Goal: Task Accomplishment & Management: Manage account settings

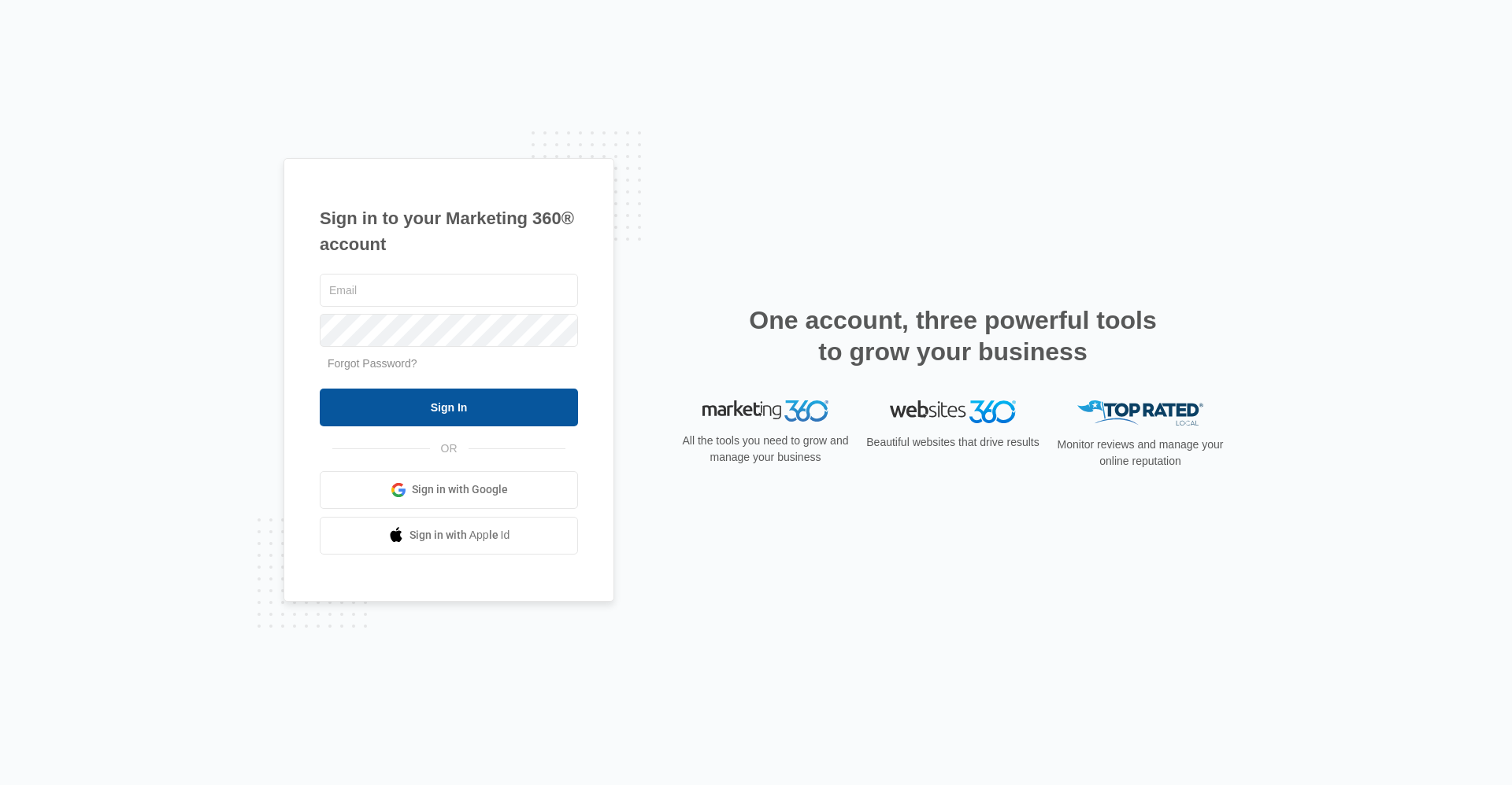
type input "ridgelease2@vintage-corp.com"
click at [438, 398] on input "Sign In" at bounding box center [449, 408] width 258 height 38
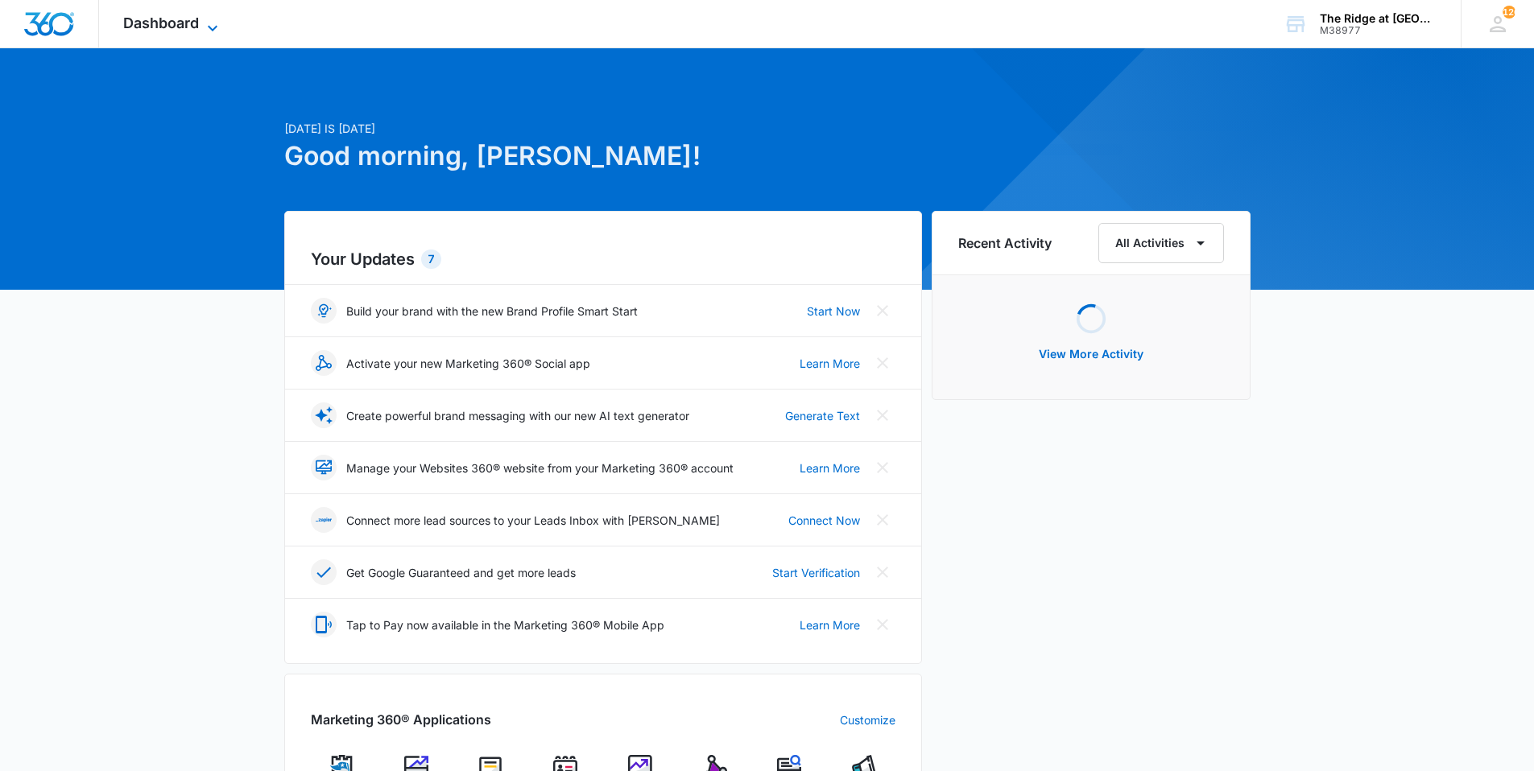
click at [216, 29] on icon at bounding box center [212, 28] width 19 height 19
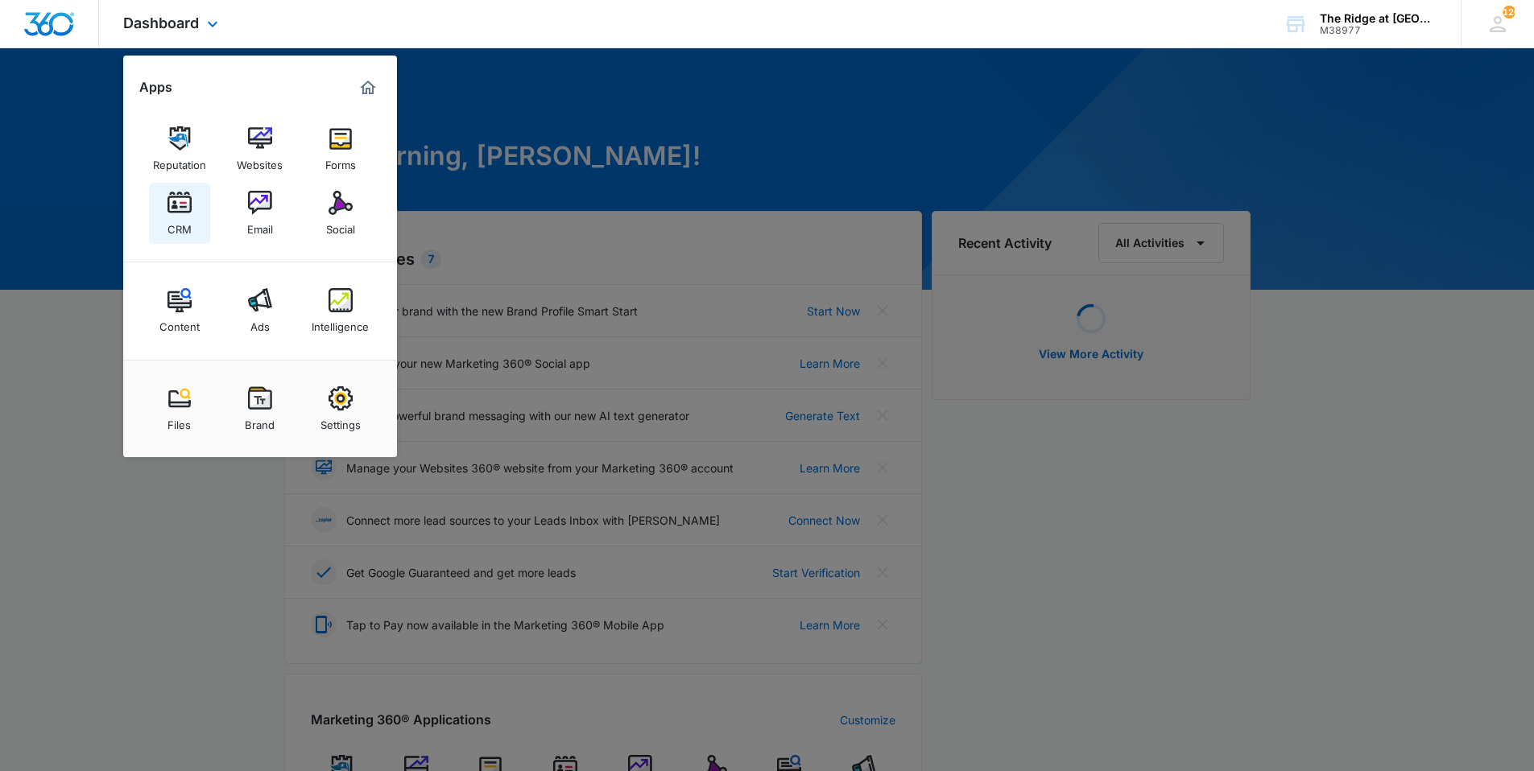
click at [182, 207] on img at bounding box center [179, 203] width 24 height 24
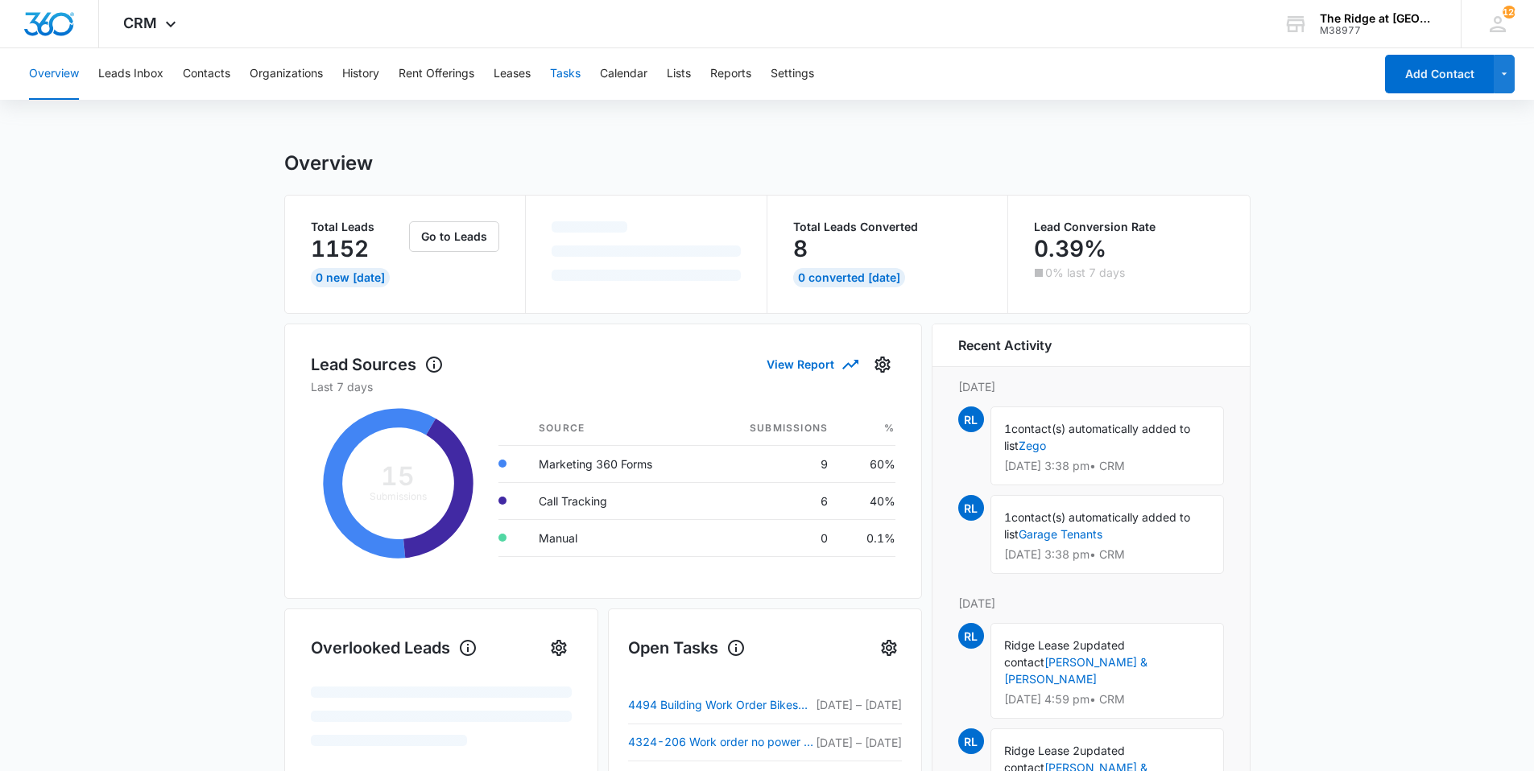
click at [567, 80] on button "Tasks" at bounding box center [565, 74] width 31 height 52
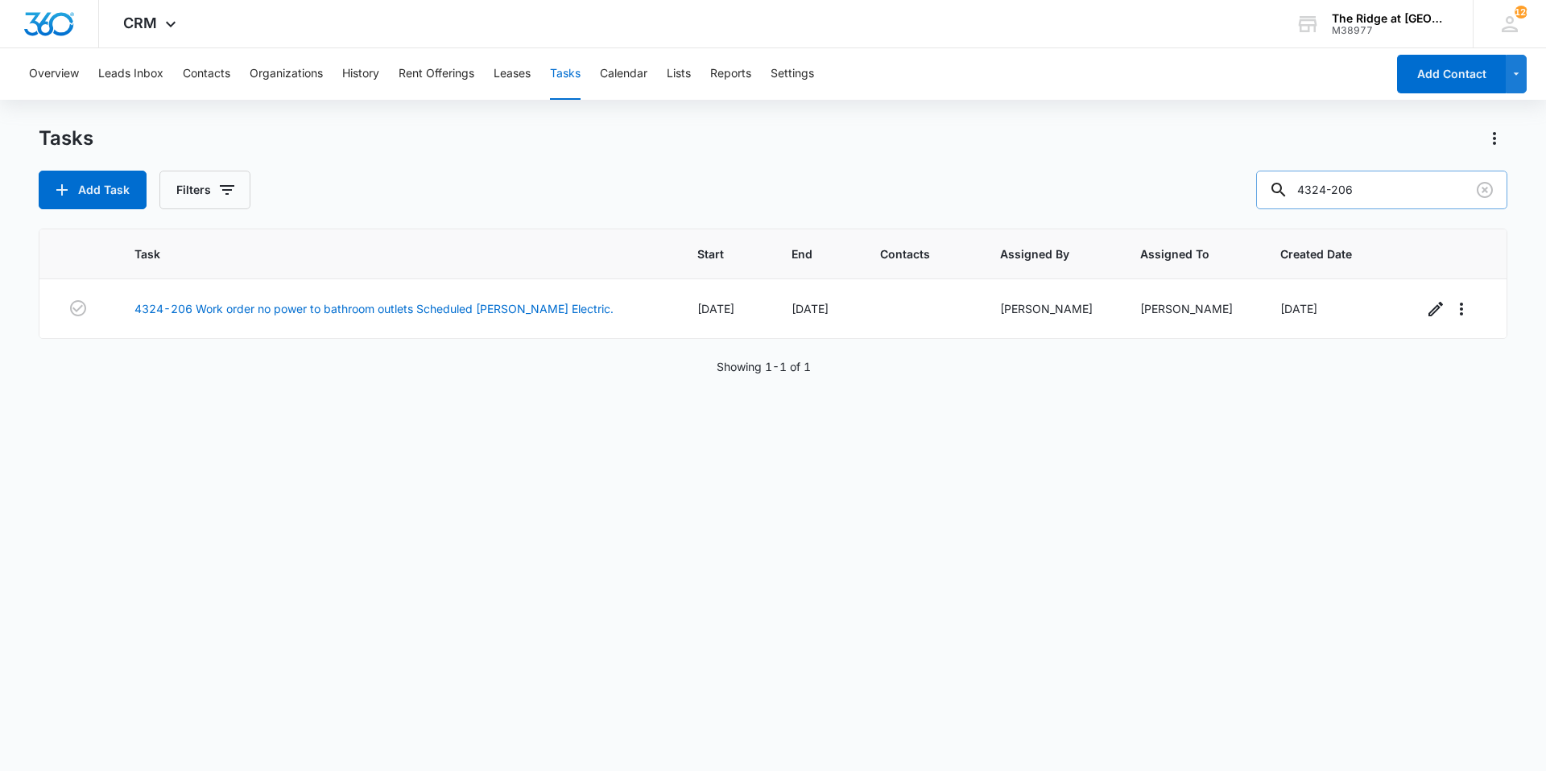
drag, startPoint x: 1377, startPoint y: 190, endPoint x: 1348, endPoint y: 194, distance: 29.3
click at [1348, 194] on input "4324-206" at bounding box center [1381, 190] width 251 height 39
type input "4324-302"
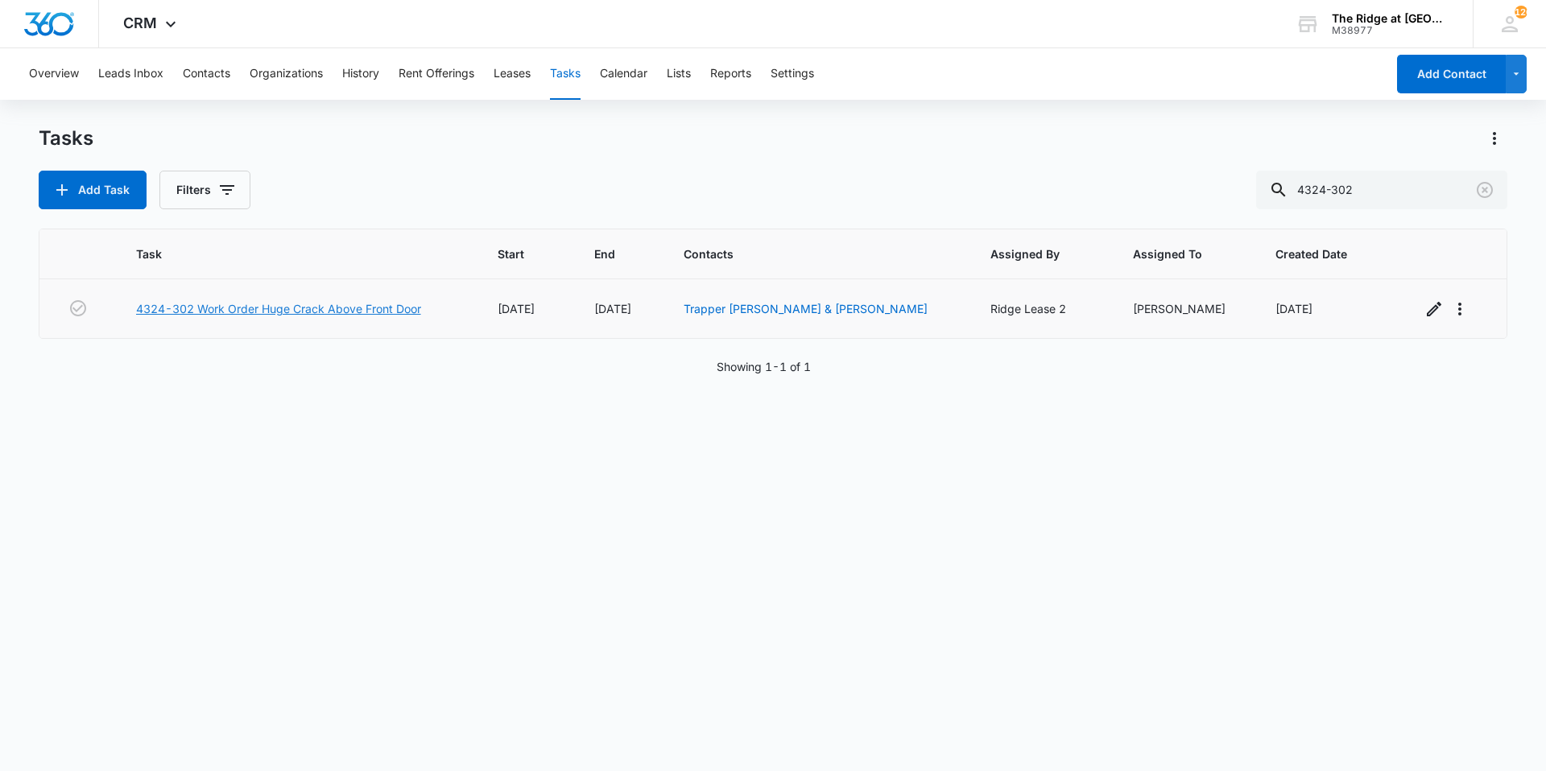
click at [275, 316] on link "4324-302 Work Order Huge Crack Above Front Door" at bounding box center [278, 308] width 285 height 17
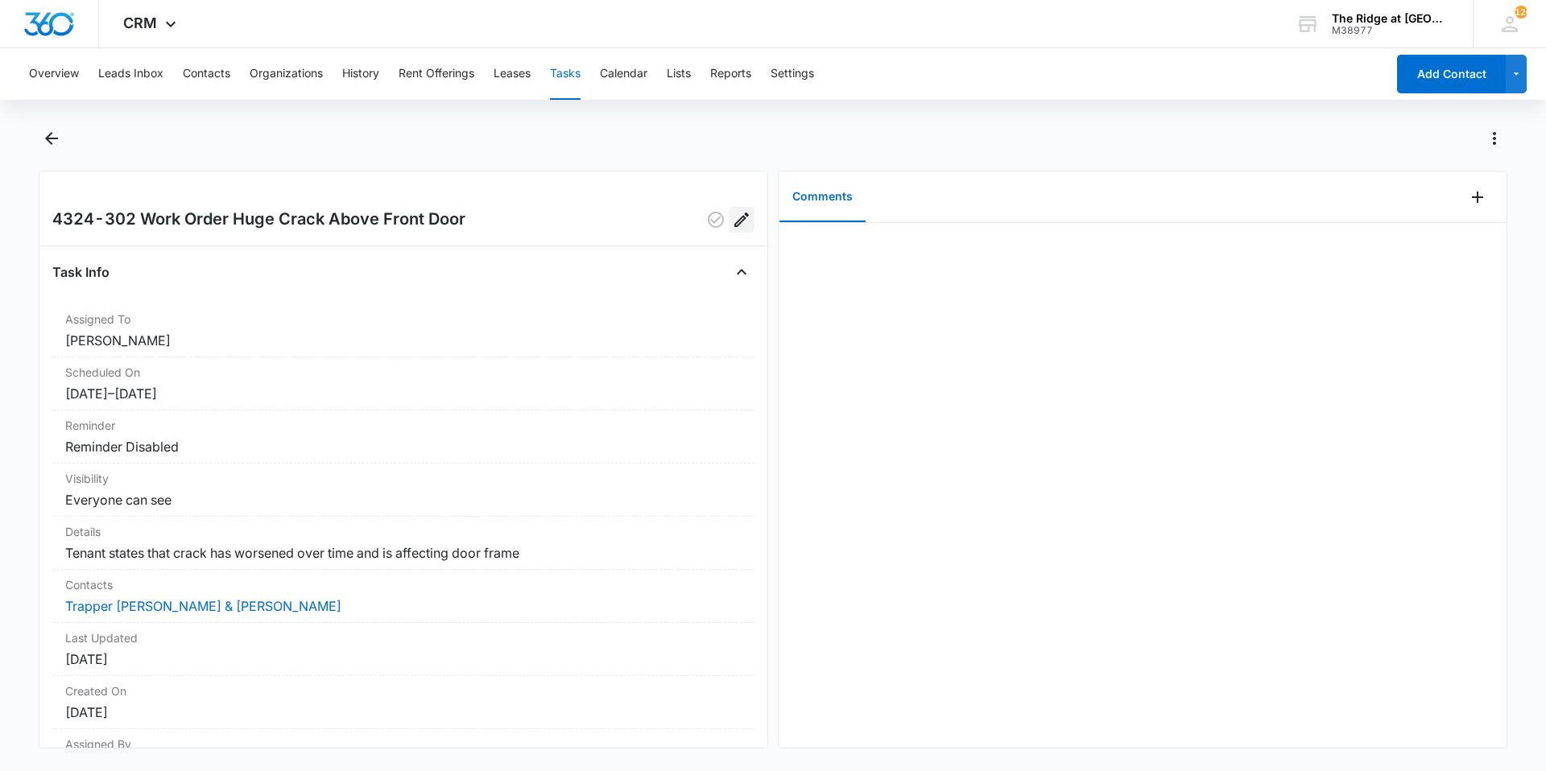
click at [739, 217] on button "Edit" at bounding box center [742, 220] width 26 height 26
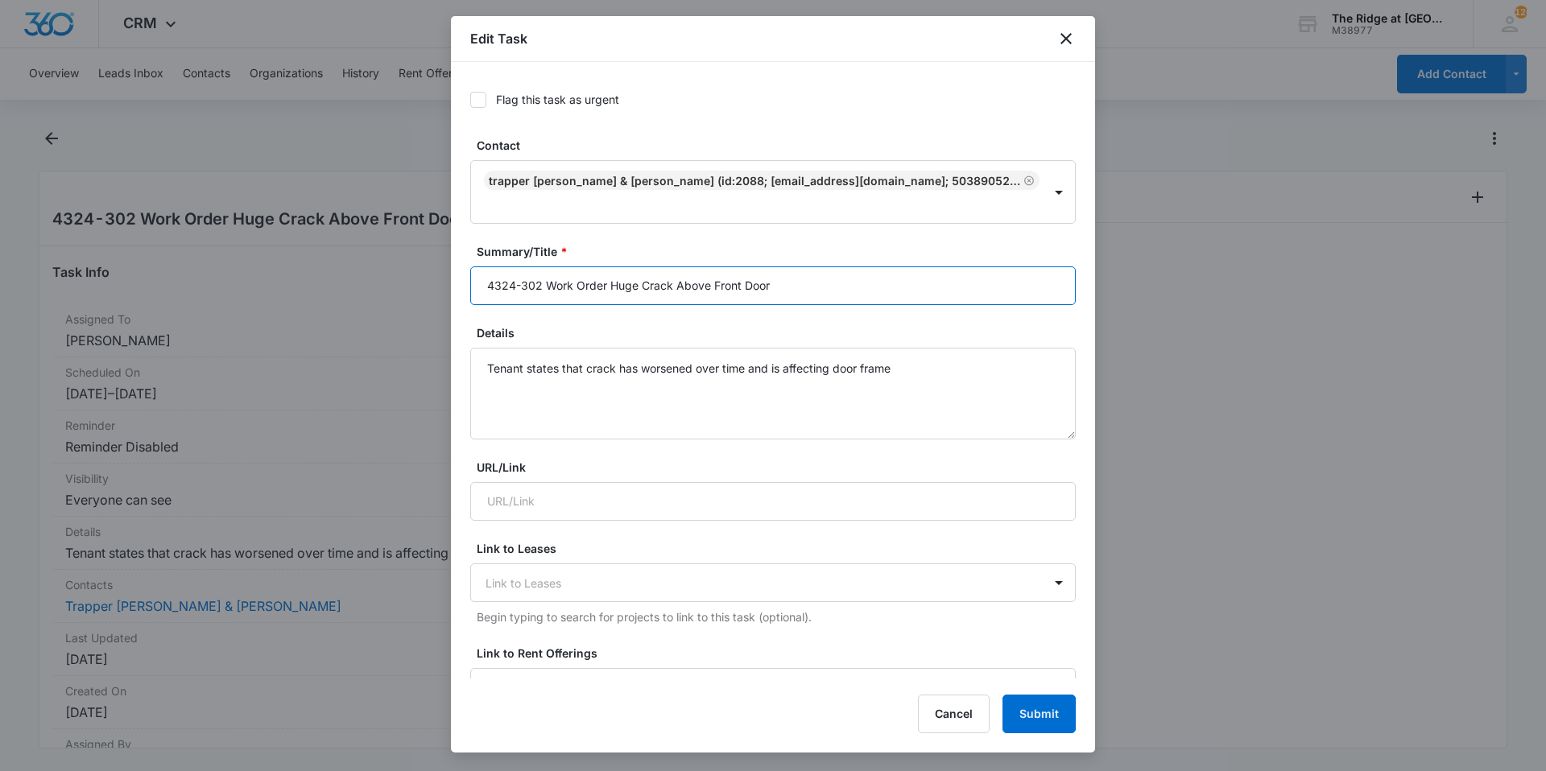
click at [640, 270] on input "4324-302 Work Order Huge Crack Above Front Door" at bounding box center [772, 285] width 605 height 39
type input "4324-302 Work Order Crack Above Front Door"
click at [909, 348] on textarea "Tenant states that crack has worsened over time and is affecting door frame" at bounding box center [772, 394] width 605 height 92
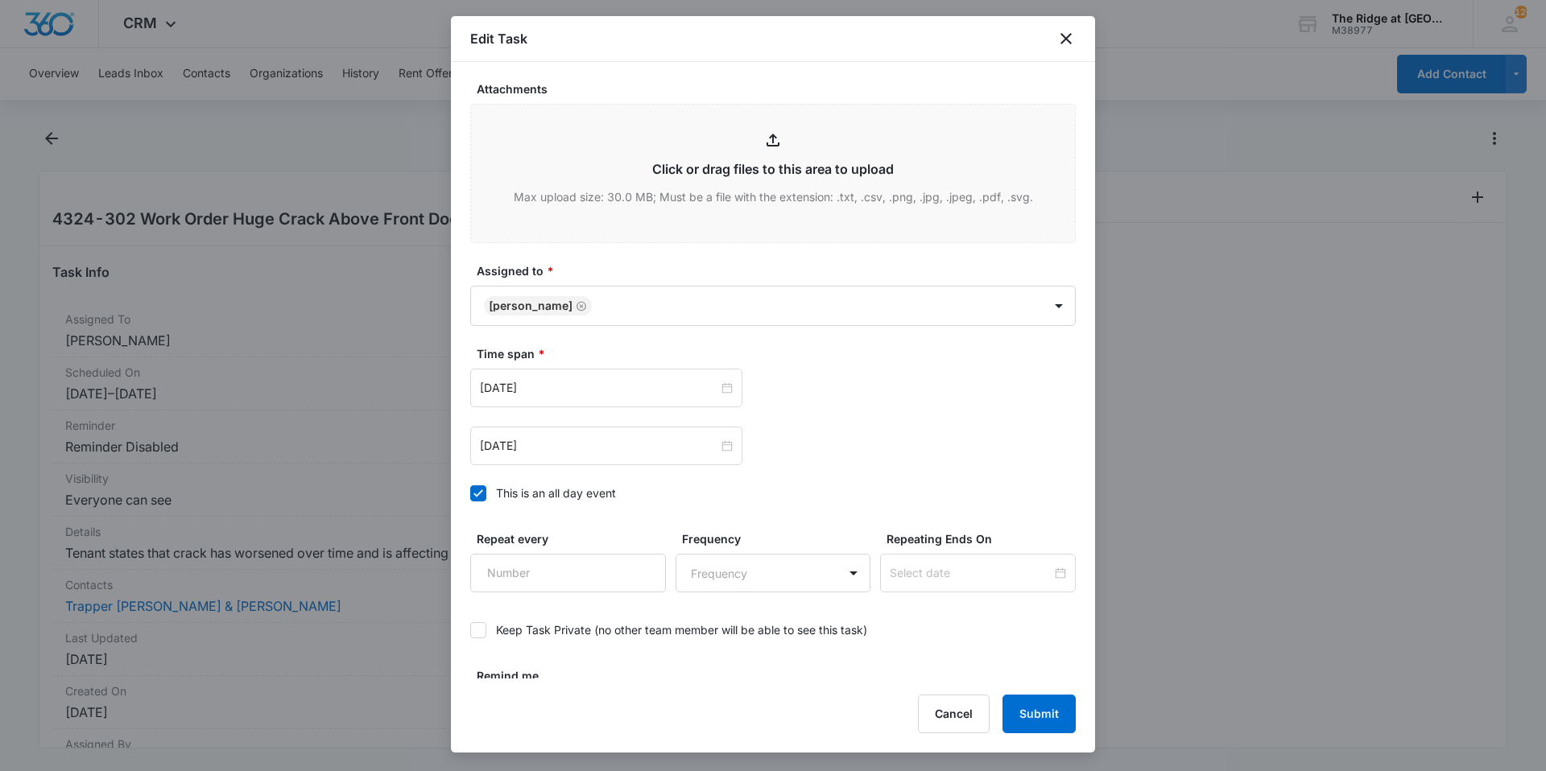
scroll to position [752, 0]
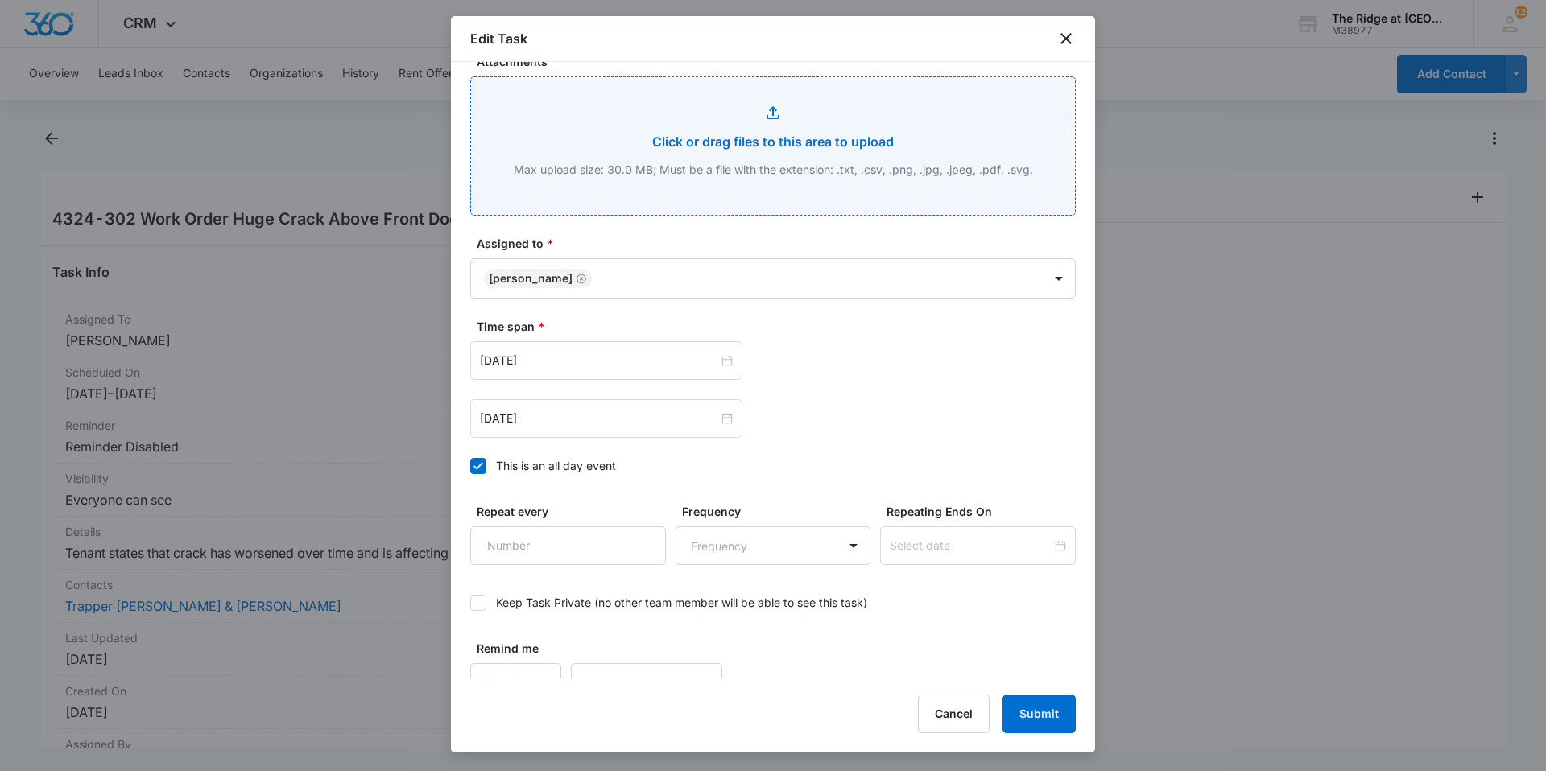
click at [650, 109] on input "Attachments" at bounding box center [773, 146] width 604 height 138
type input "C:\fakepath\4324-302.jpeg"
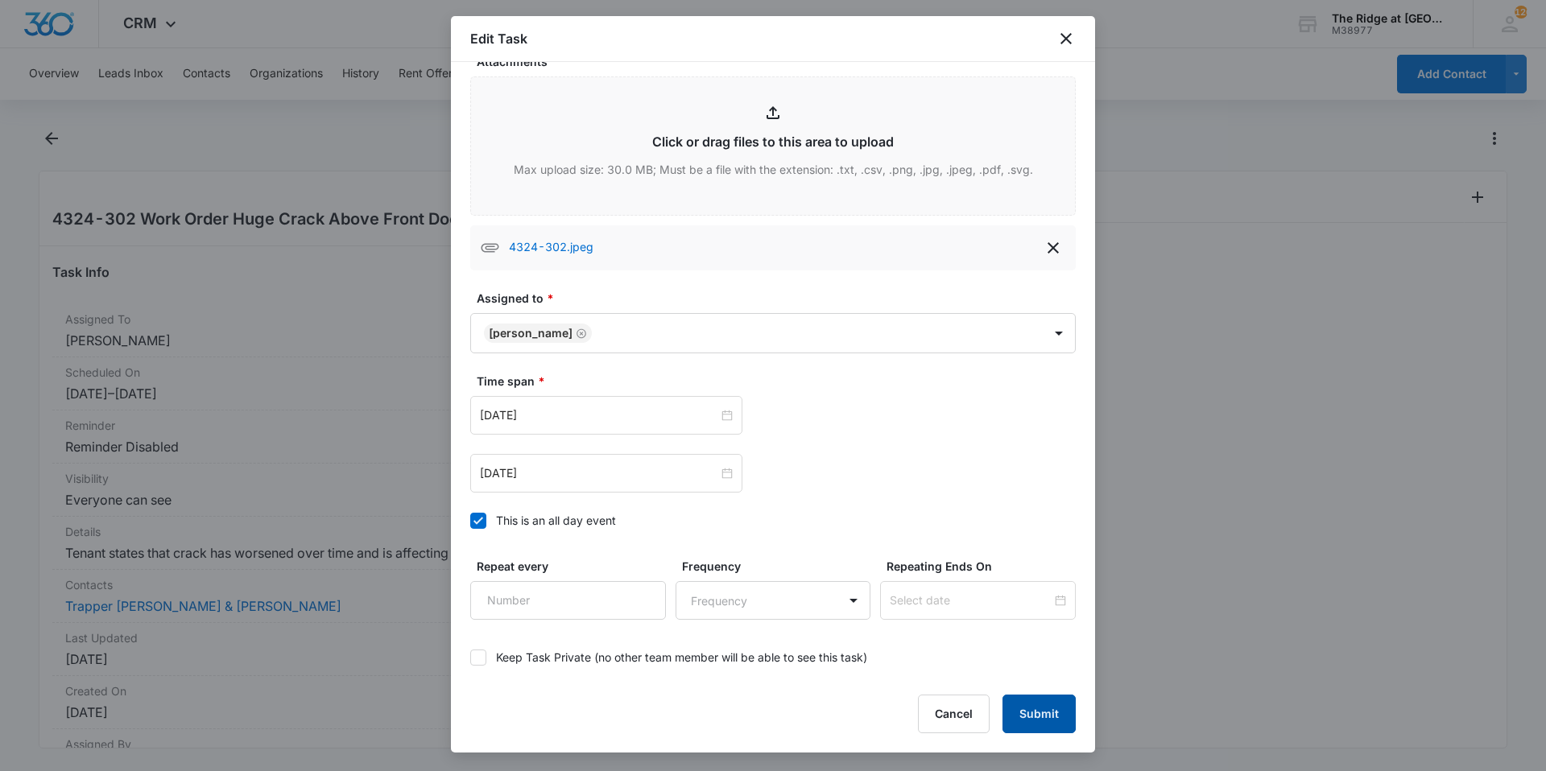
click at [1030, 712] on button "Submit" at bounding box center [1038, 714] width 73 height 39
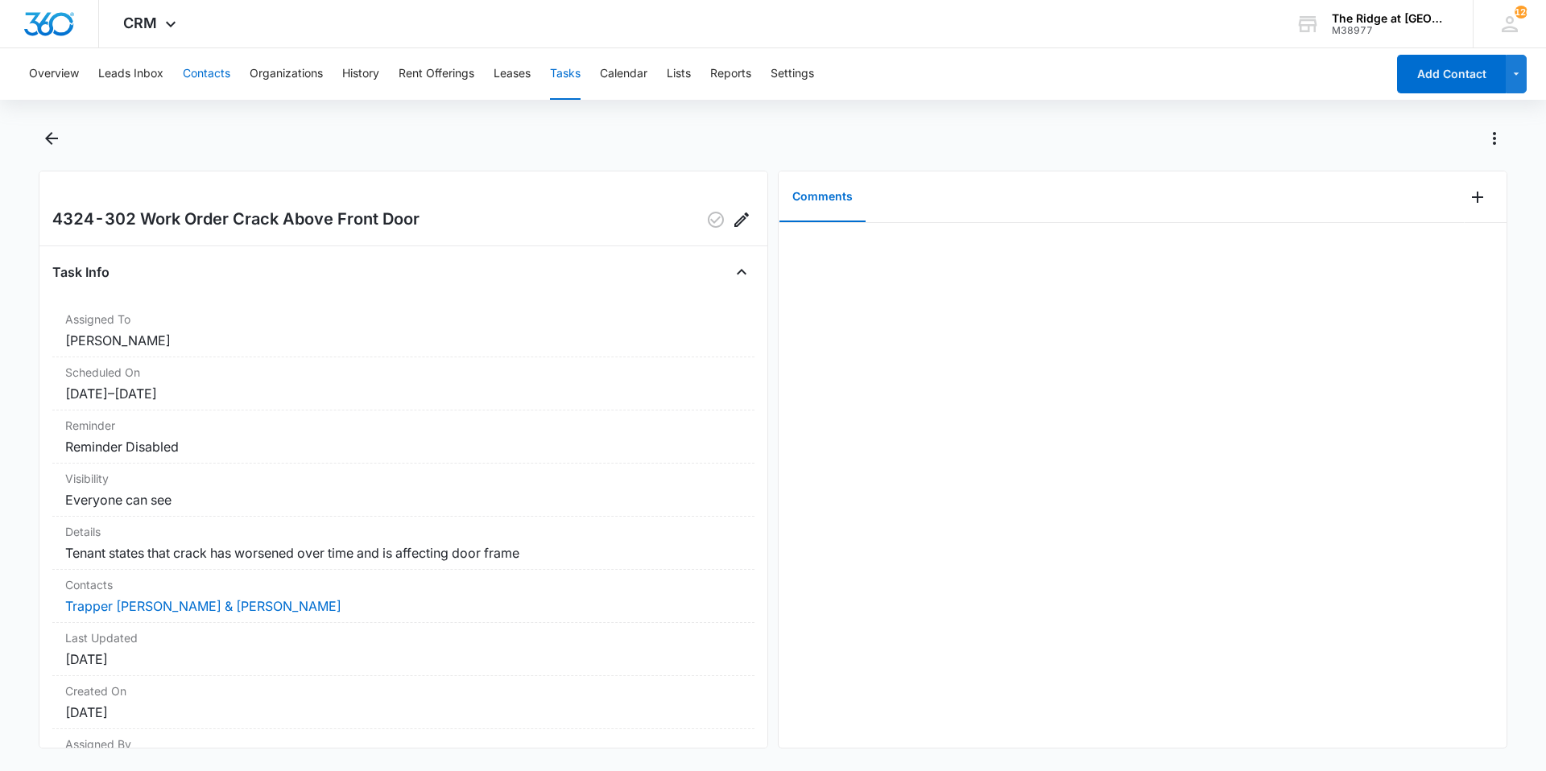
click at [200, 74] on button "Contacts" at bounding box center [206, 74] width 47 height 52
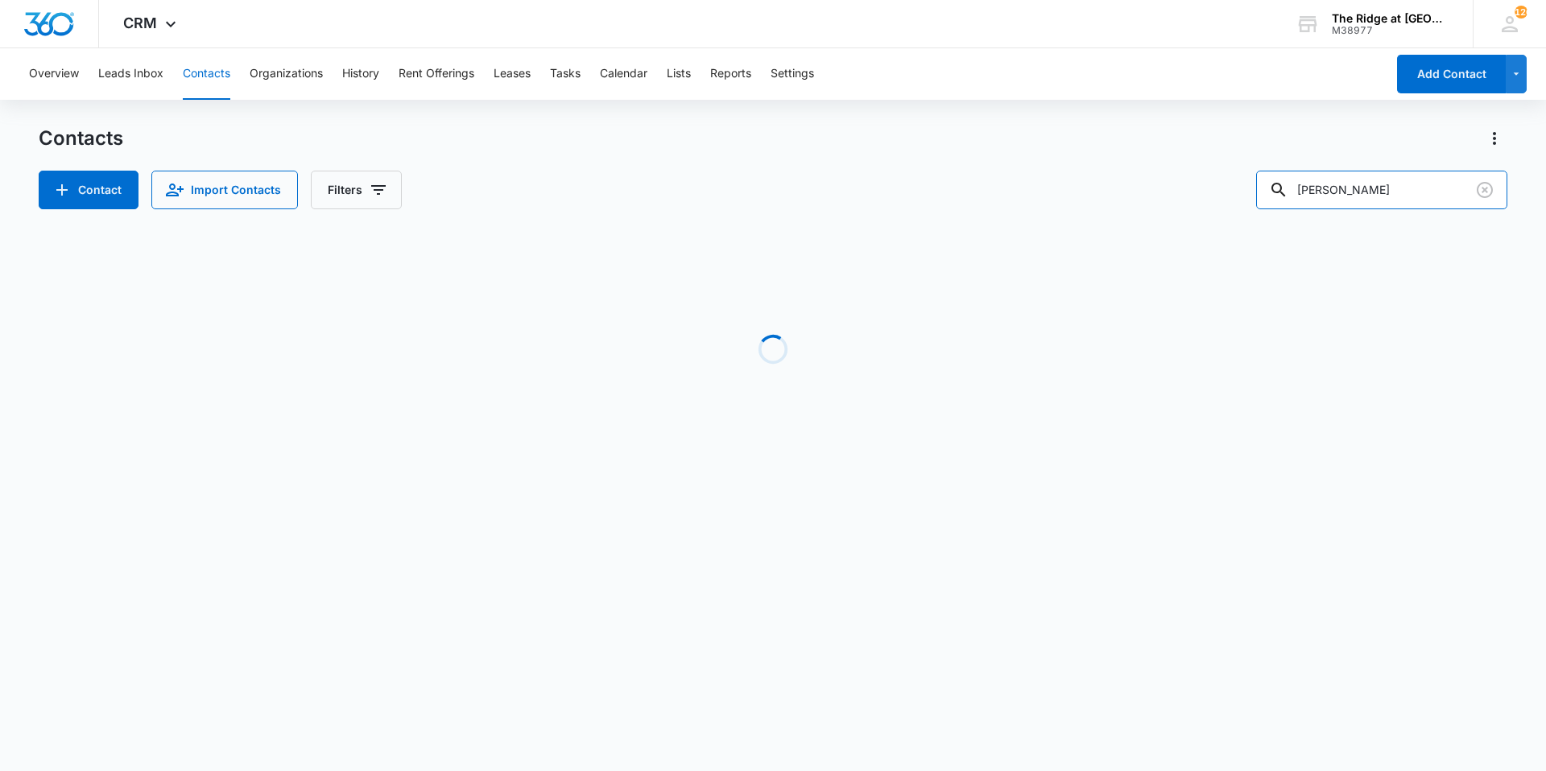
drag, startPoint x: 1387, startPoint y: 197, endPoint x: 1266, endPoint y: 176, distance: 123.4
click at [1275, 182] on input "remmers" at bounding box center [1381, 190] width 251 height 39
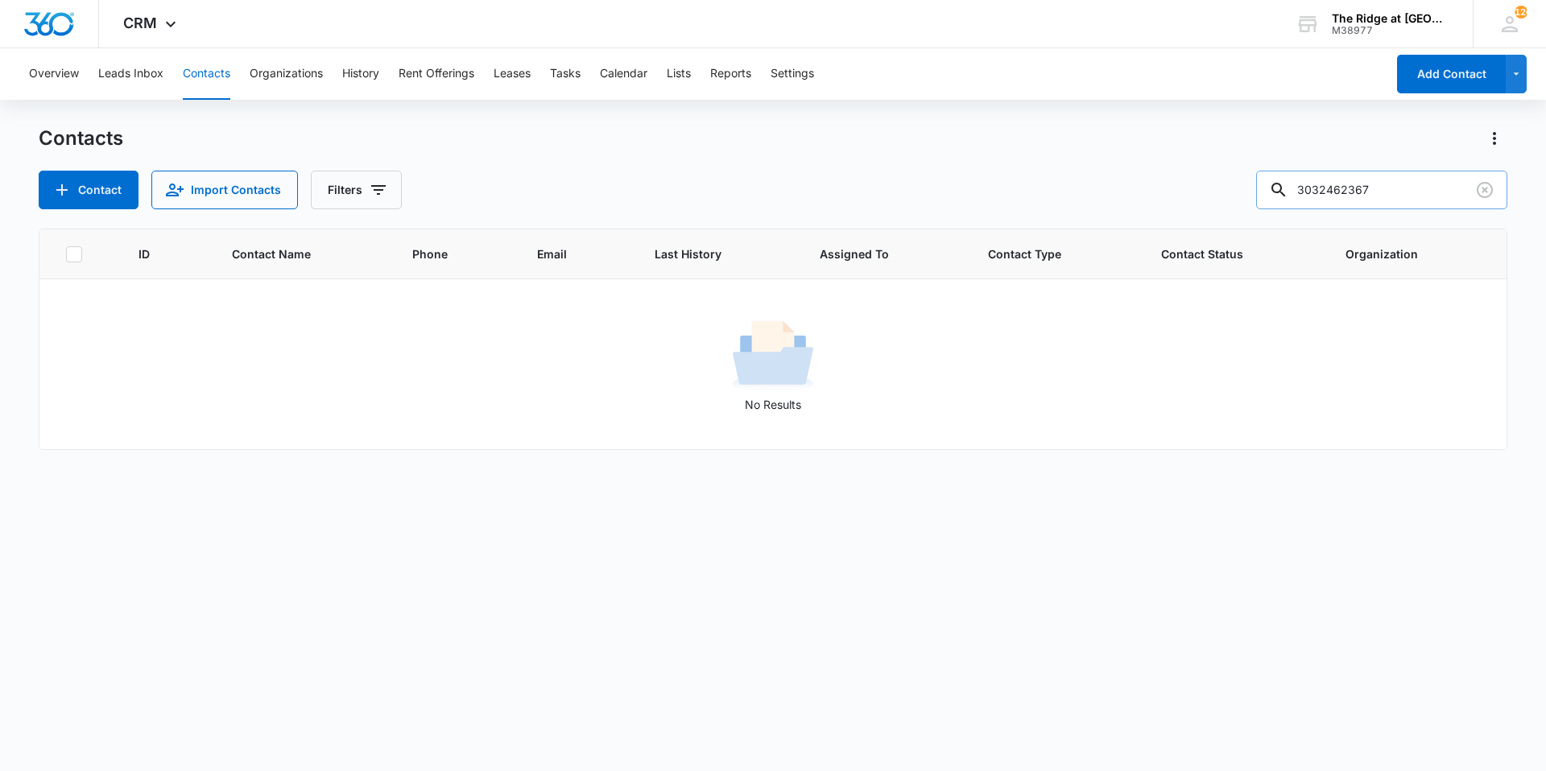
click at [1332, 183] on input "3032462367" at bounding box center [1381, 190] width 251 height 39
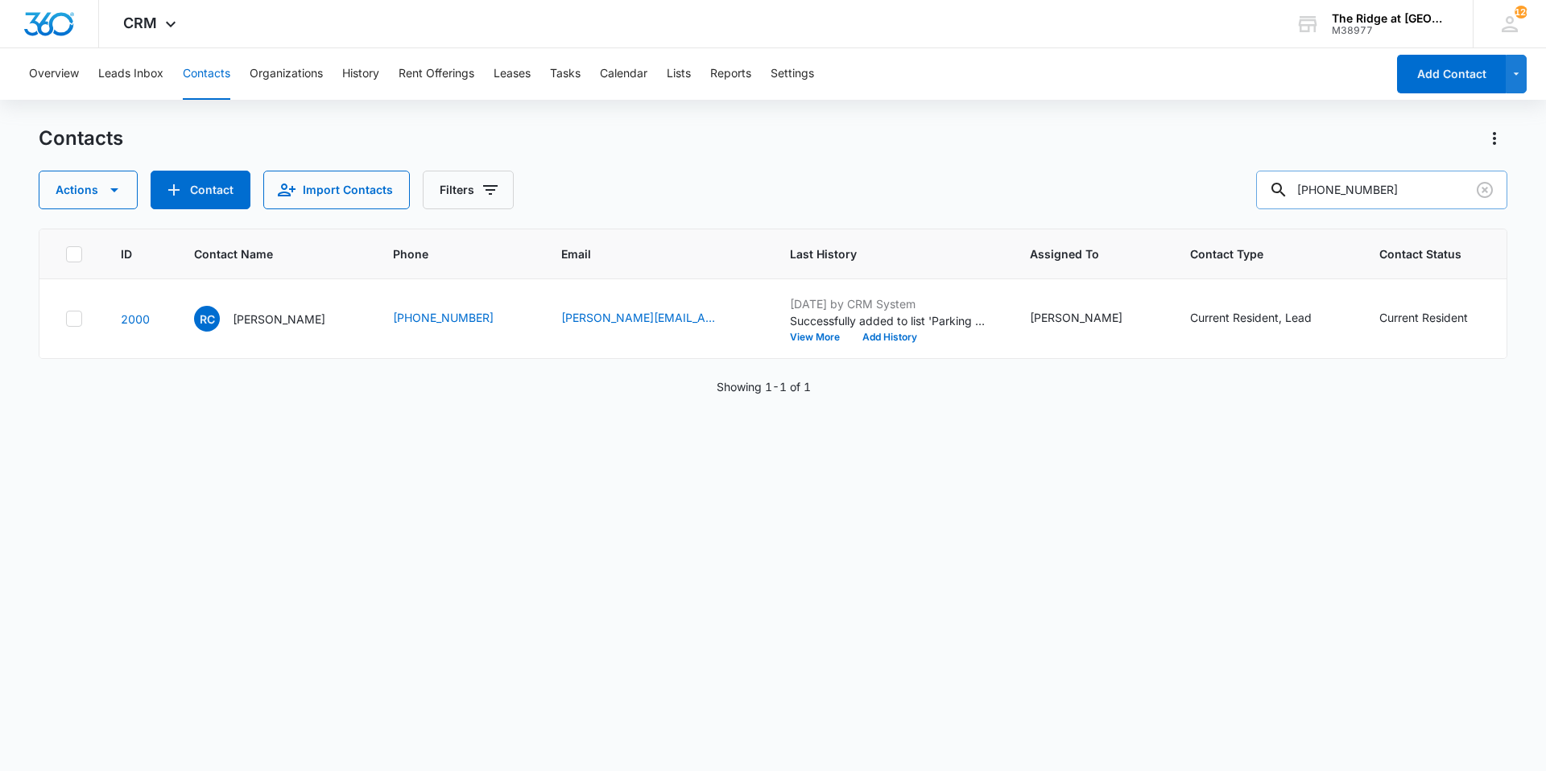
drag, startPoint x: 1408, startPoint y: 193, endPoint x: 1305, endPoint y: 192, distance: 103.1
click at [1305, 192] on div "(303) 246-2367" at bounding box center [1381, 190] width 251 height 39
type input "hannah"
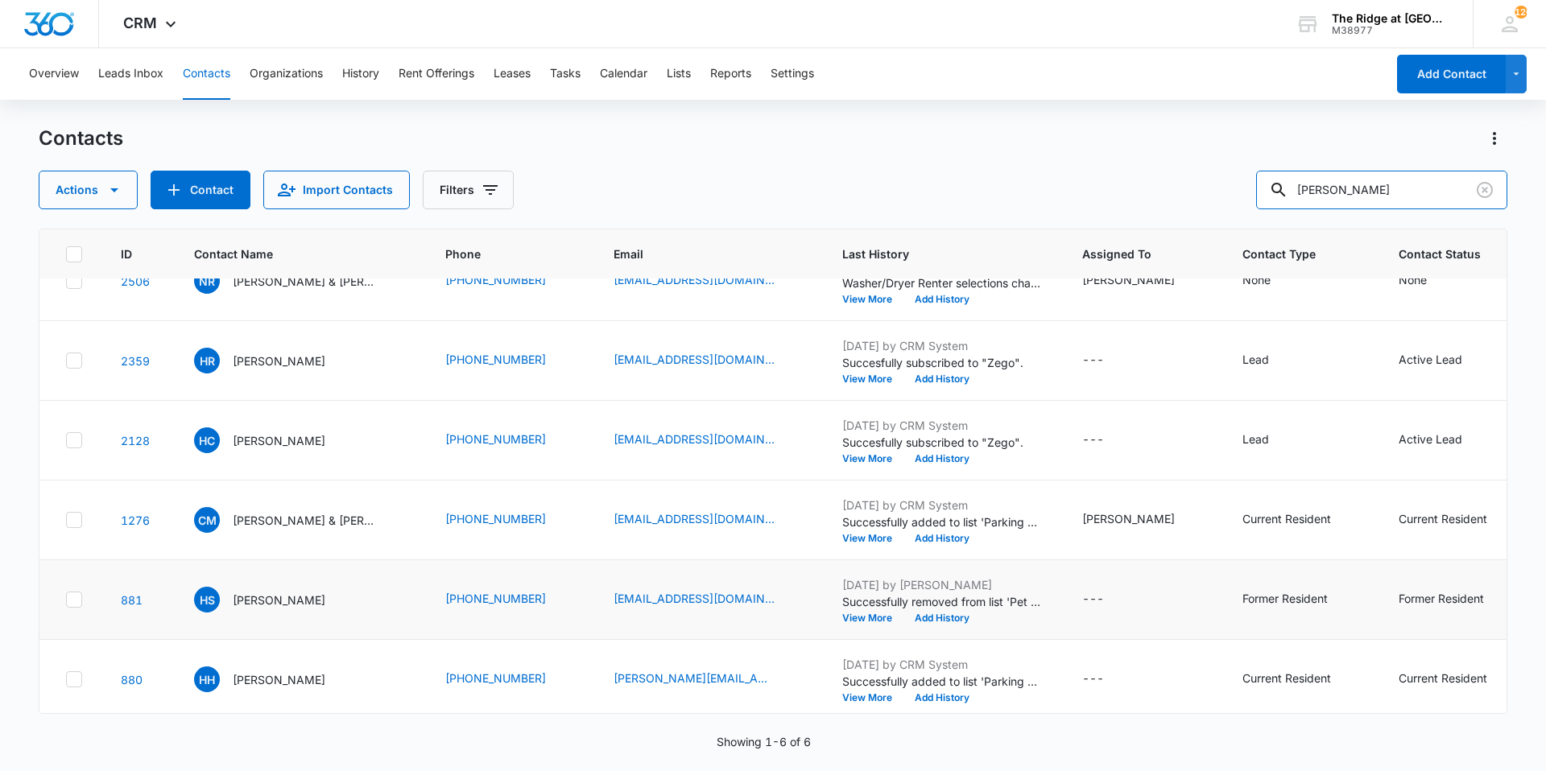
scroll to position [56, 0]
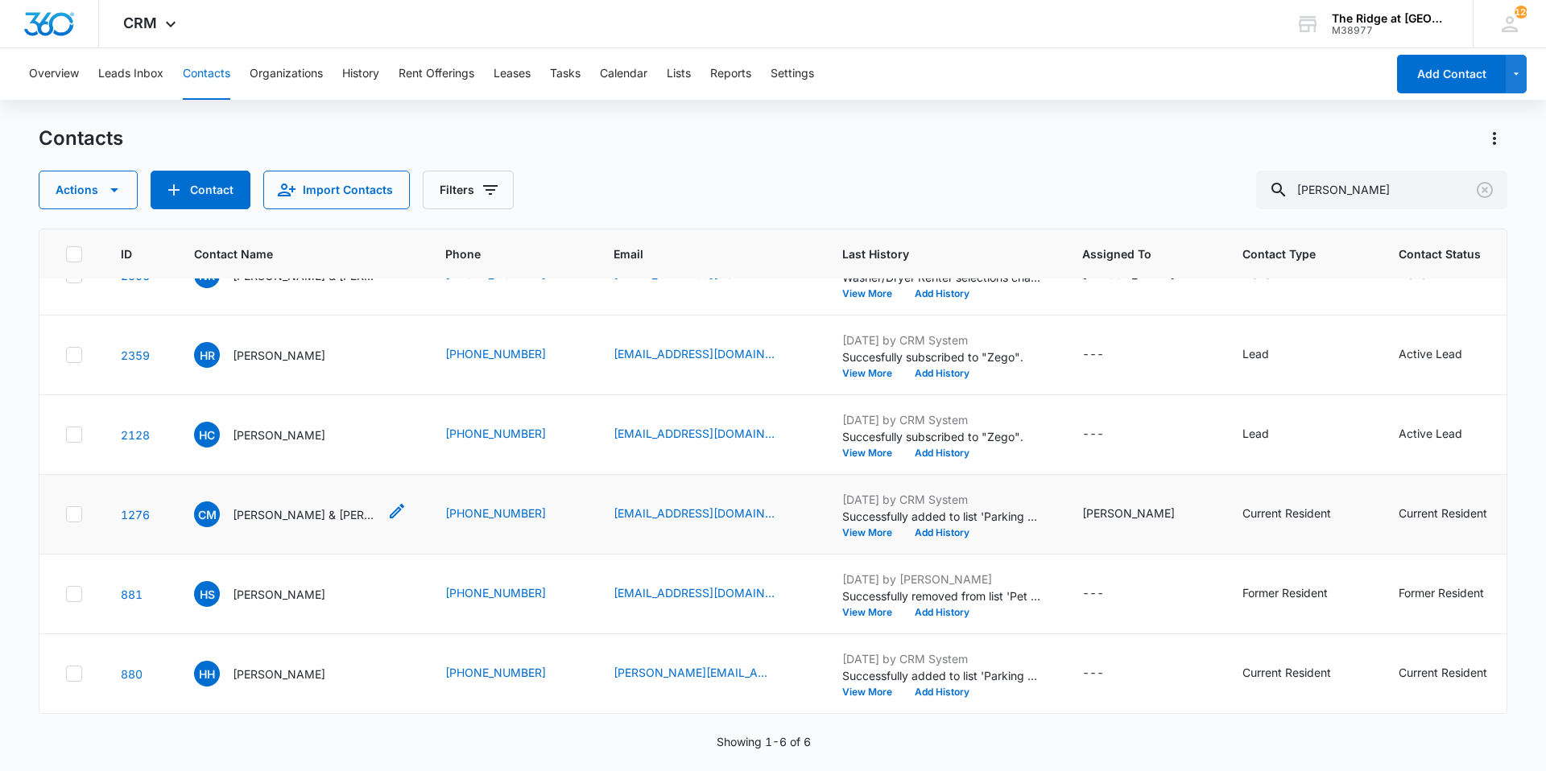
click at [276, 506] on p "Christopher Moody & Hannah Huelse" at bounding box center [305, 514] width 145 height 17
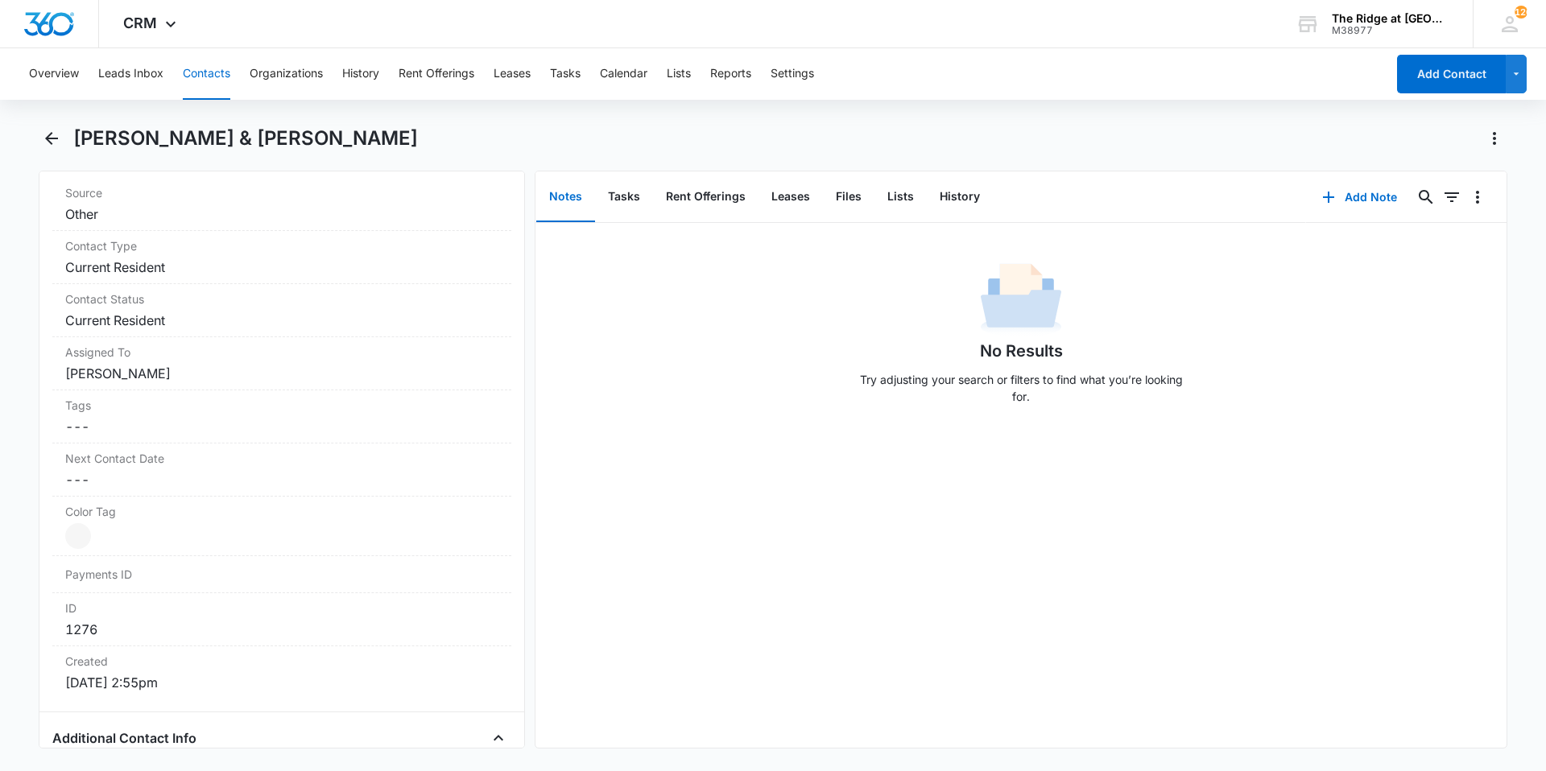
scroll to position [966, 0]
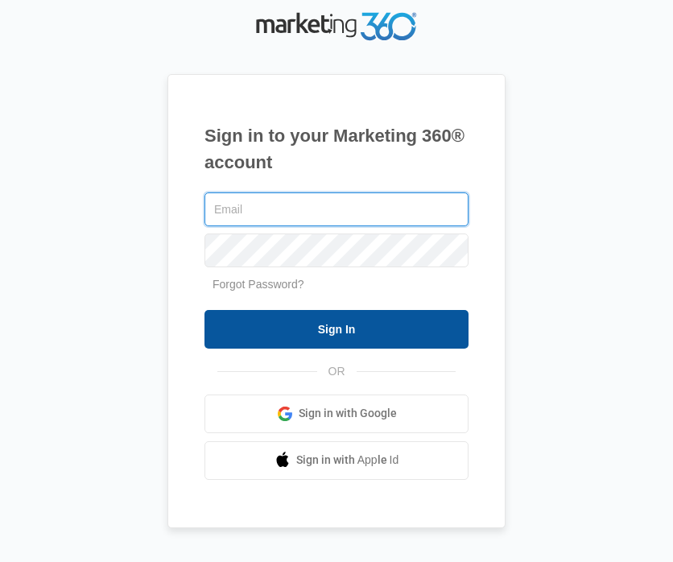
type input "[EMAIL_ADDRESS][DOMAIN_NAME]"
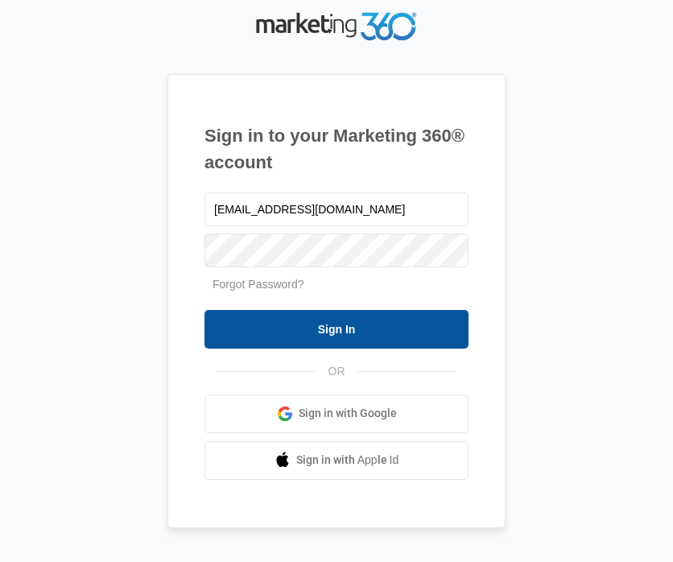
click at [322, 345] on input "Sign In" at bounding box center [336, 329] width 264 height 39
